Goal: Transaction & Acquisition: Purchase product/service

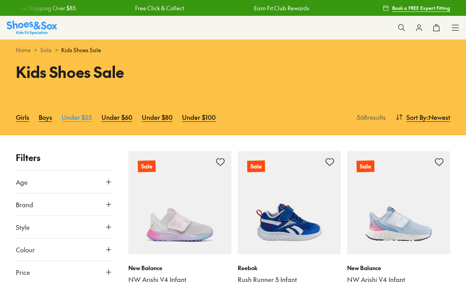
click at [79, 119] on link "Under $35" at bounding box center [77, 116] width 30 height 17
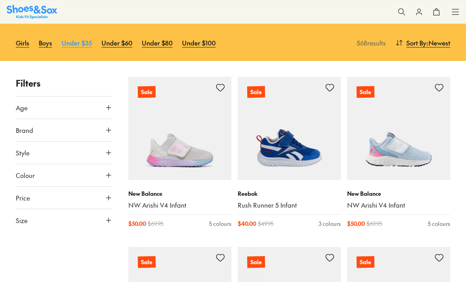
scroll to position [74, 0]
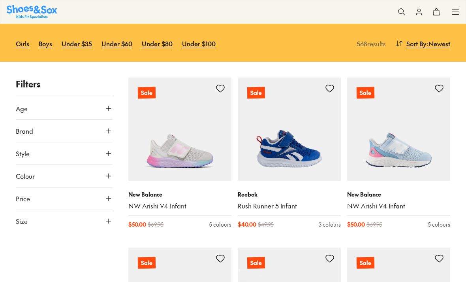
click at [26, 110] on span "Age" at bounding box center [22, 108] width 12 height 9
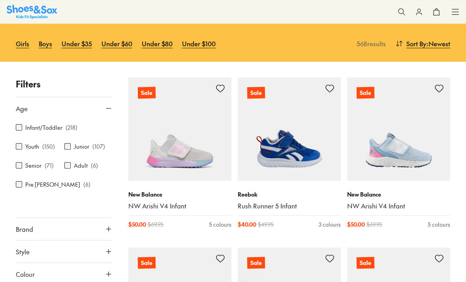
click at [16, 108] on span "Age" at bounding box center [22, 108] width 12 height 9
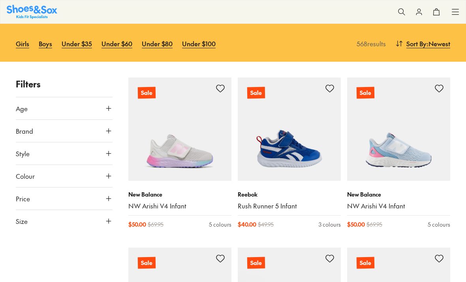
click at [29, 223] on button "Size" at bounding box center [64, 221] width 97 height 22
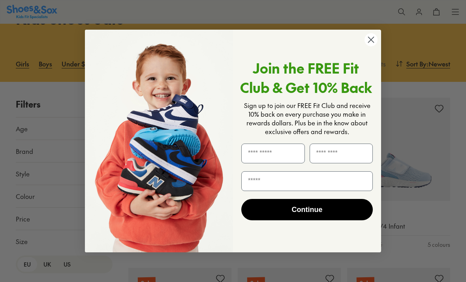
scroll to position [52, 0]
click at [370, 41] on icon "Close dialog" at bounding box center [372, 40] width 6 height 6
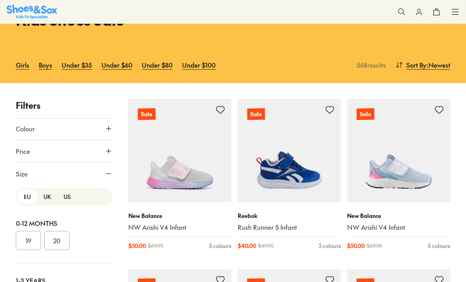
scroll to position [69, 0]
click at [25, 196] on button "EU" at bounding box center [27, 196] width 20 height 15
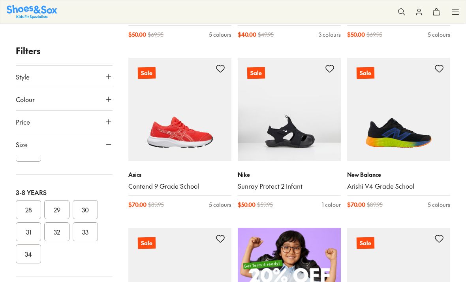
scroll to position [161, 0]
click at [59, 206] on button "29" at bounding box center [56, 208] width 25 height 19
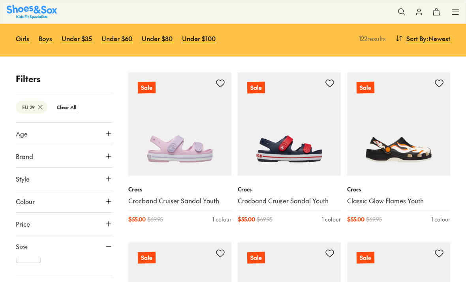
click at [19, 179] on span "Style" at bounding box center [23, 178] width 14 height 9
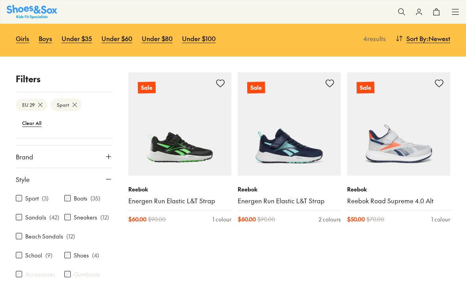
scroll to position [18, 0]
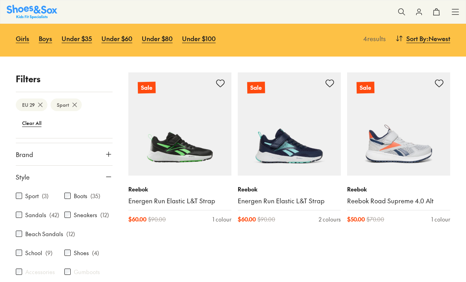
click at [74, 214] on label "Sneakers" at bounding box center [85, 215] width 23 height 8
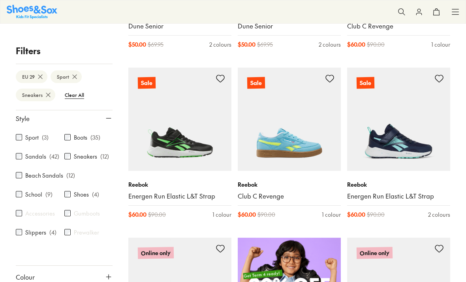
scroll to position [253, 0]
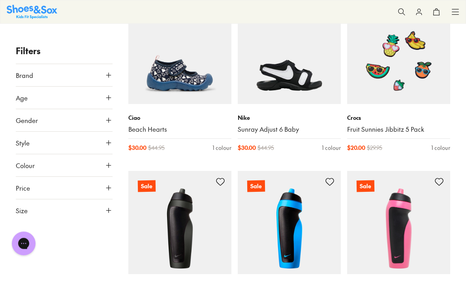
scroll to position [832, 0]
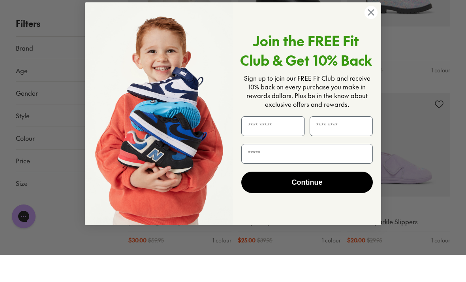
scroll to position [2081, 0]
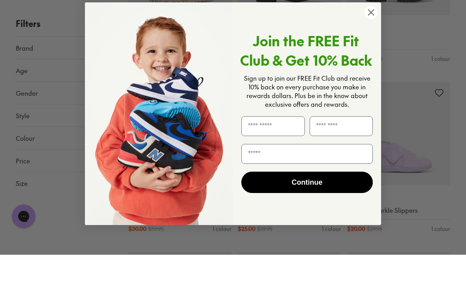
click at [368, 33] on circle "Close dialog" at bounding box center [371, 39] width 13 height 13
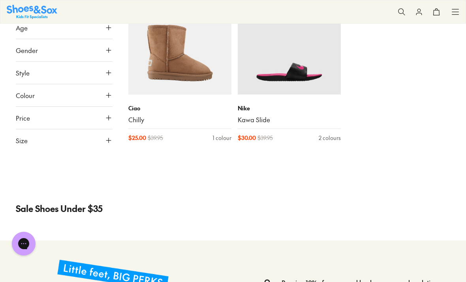
scroll to position [3391, 0]
